Goal: Information Seeking & Learning: Find specific fact

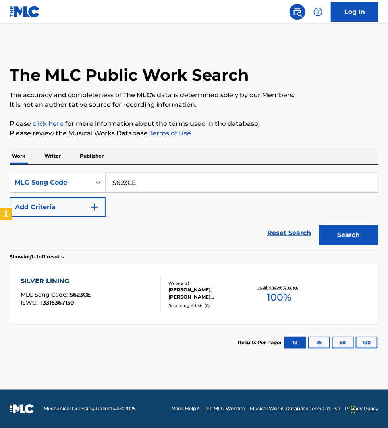
click at [135, 178] on input "S623CE" at bounding box center [242, 182] width 272 height 19
paste input "V32560"
type input "V32560"
click at [319, 225] on button "Search" at bounding box center [349, 235] width 60 height 20
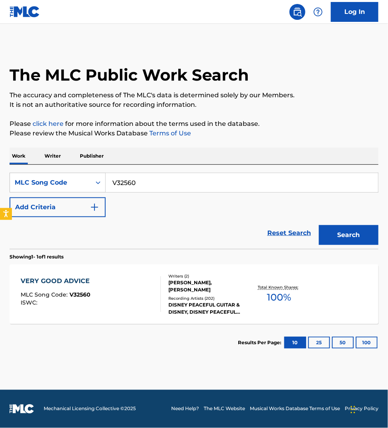
click at [130, 290] on div "VERY GOOD ADVICE MLC Song Code : V32560 ISWC :" at bounding box center [91, 294] width 140 height 36
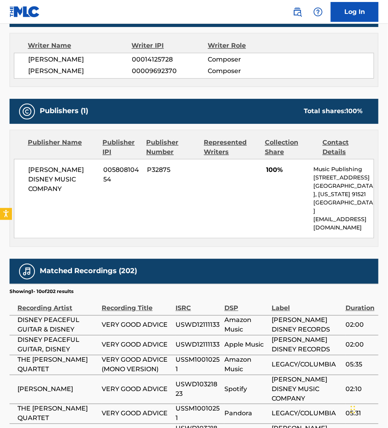
scroll to position [409, 0]
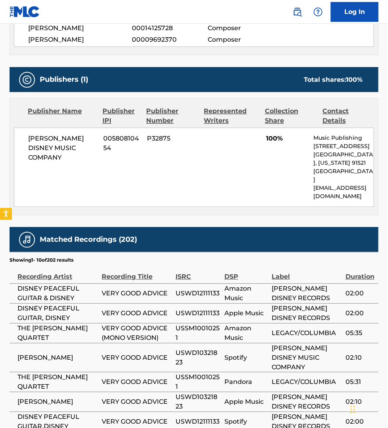
click at [1, 167] on div "< Back to public search results Copy work link VERY GOOD ADVICE Work Detail Mem…" at bounding box center [194, 77] width 388 height 885
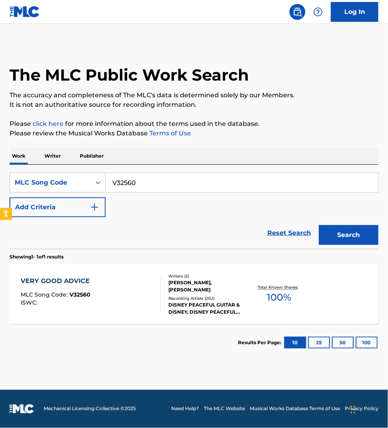
click at [138, 179] on input "V32560" at bounding box center [242, 182] width 272 height 19
paste input "T48S4O"
click at [319, 225] on button "Search" at bounding box center [349, 235] width 60 height 20
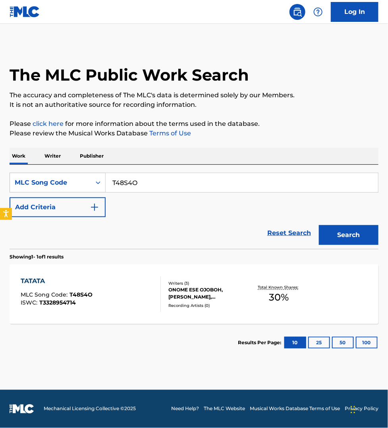
click at [150, 181] on input "T48S4O" at bounding box center [242, 182] width 272 height 19
paste input "X6C1Q"
type input "TX6C1Q"
click at [319, 225] on button "Search" at bounding box center [349, 235] width 60 height 20
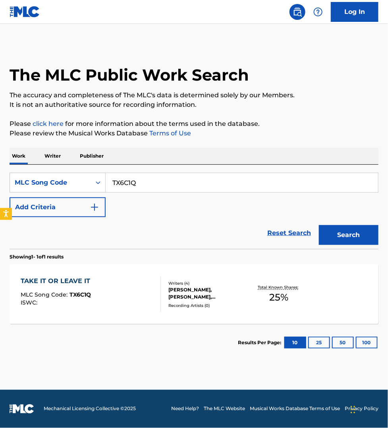
click at [125, 276] on div "TAKE IT OR LEAVE IT MLC Song Code : TX6C1Q ISWC : Writers ( 4 ) [PERSON_NAME], …" at bounding box center [194, 294] width 369 height 60
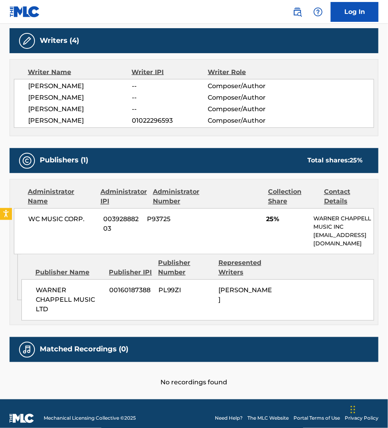
scroll to position [252, 0]
